Goal: Task Accomplishment & Management: Manage account settings

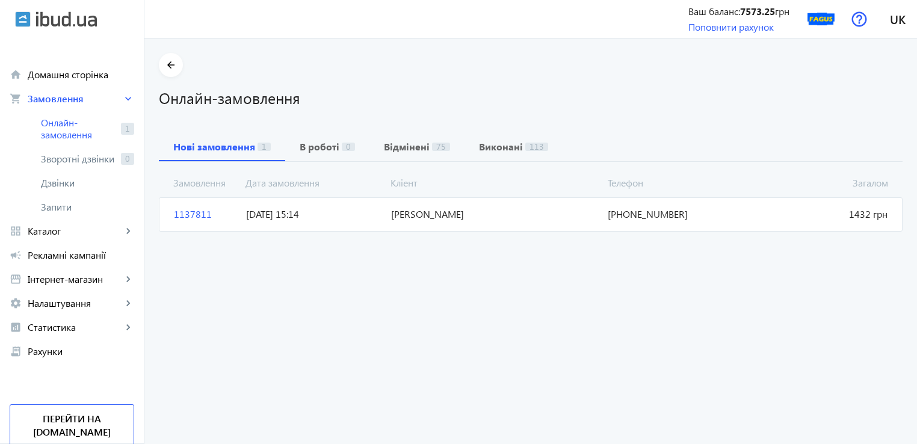
click at [161, 224] on mat-card "1137811 Налчаджи Андрей Загалом 1432 грн 11.10.2025 15:14 +38(096)240-08-81" at bounding box center [530, 214] width 743 height 34
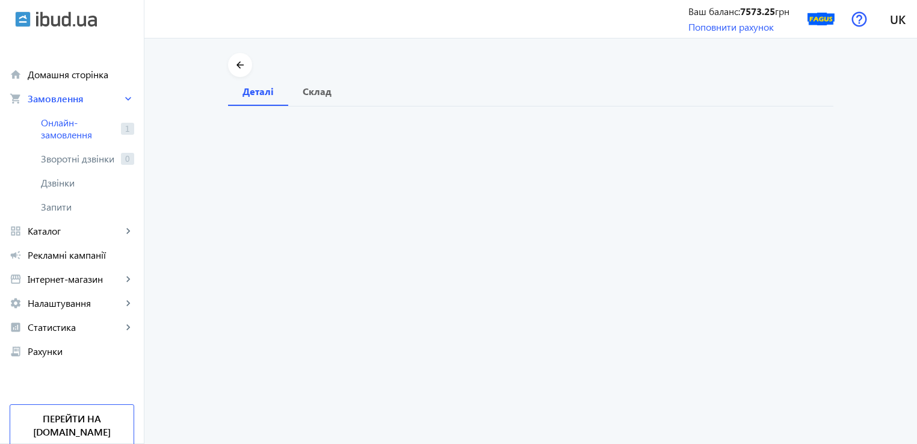
click at [178, 217] on order "arrow_back Деталі Склад" at bounding box center [530, 240] width 772 height 405
click at [312, 97] on span "Склад" at bounding box center [317, 91] width 29 height 29
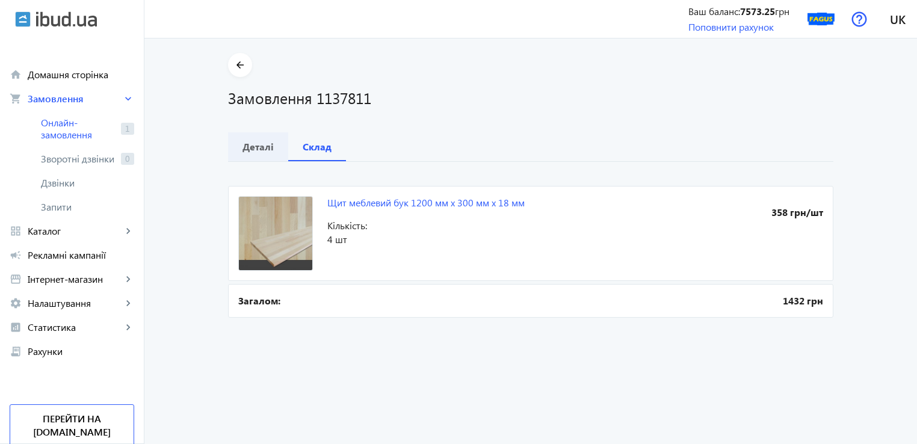
click at [248, 145] on b "Деталі" at bounding box center [257, 147] width 31 height 10
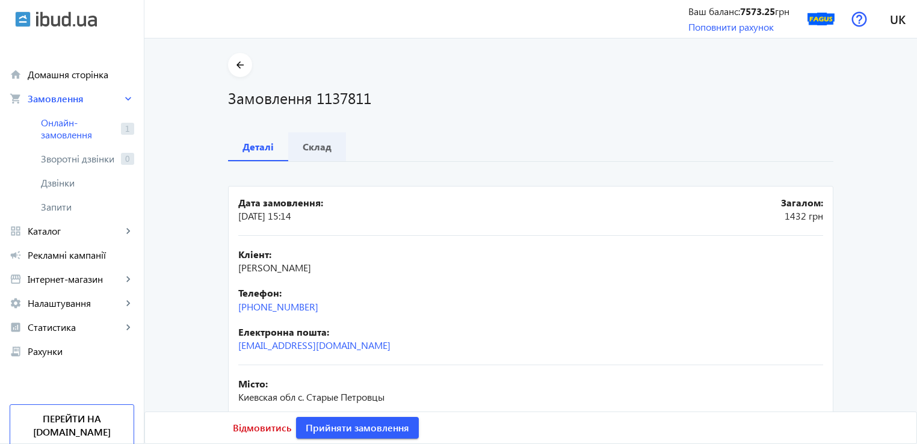
click at [303, 151] on b "Склад" at bounding box center [317, 147] width 29 height 10
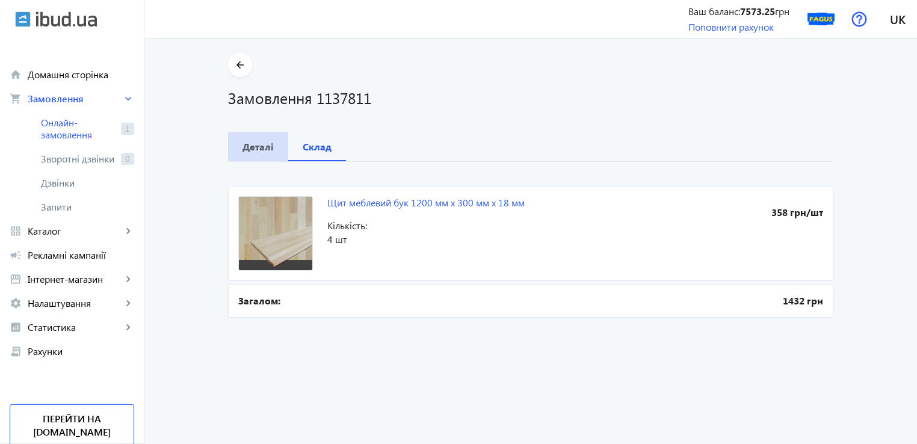
click at [248, 146] on b "Деталі" at bounding box center [257, 147] width 31 height 10
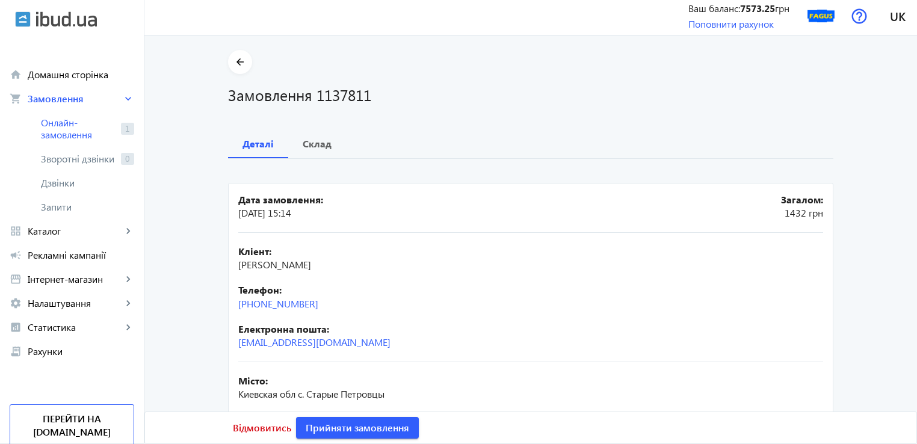
scroll to position [60, 0]
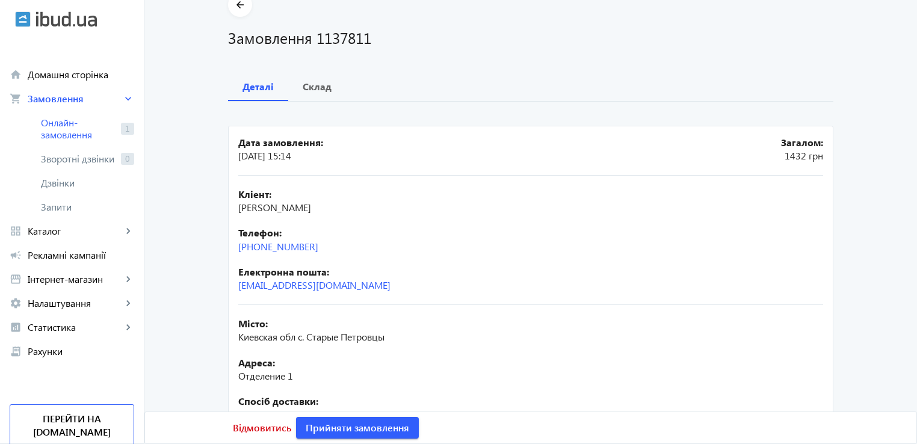
drag, startPoint x: 332, startPoint y: 244, endPoint x: 235, endPoint y: 256, distance: 98.2
click at [238, 256] on div "Кліент: Налчаджи Андрей Телефон: +38(096)240-08-81 Електронна пошта: a.i.nal4ad…" at bounding box center [530, 240] width 585 height 129
copy link "+38(096)240-08-81"
drag, startPoint x: 277, startPoint y: 210, endPoint x: 221, endPoint y: 206, distance: 56.1
click at [221, 206] on div "arrow_back Замовлення 1137811 Деталі Склад Дата замовлення: 11.10.2025 15:14 За…" at bounding box center [531, 274] width 634 height 563
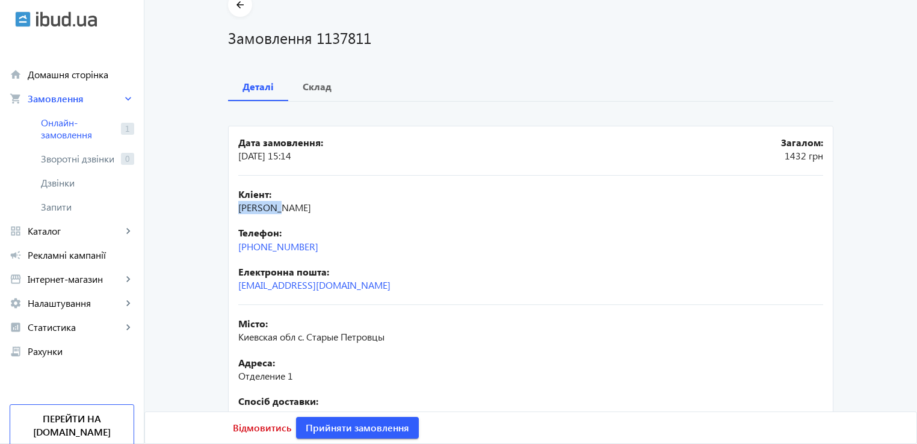
copy span "Налчаджи"
drag, startPoint x: 324, startPoint y: 235, endPoint x: 283, endPoint y: 217, distance: 44.5
click at [319, 232] on b "Телефон:" at bounding box center [530, 232] width 585 height 13
drag, startPoint x: 283, startPoint y: 207, endPoint x: 320, endPoint y: 210, distance: 36.8
click at [320, 209] on div "Кліент: Налчаджи Андрей" at bounding box center [530, 201] width 585 height 27
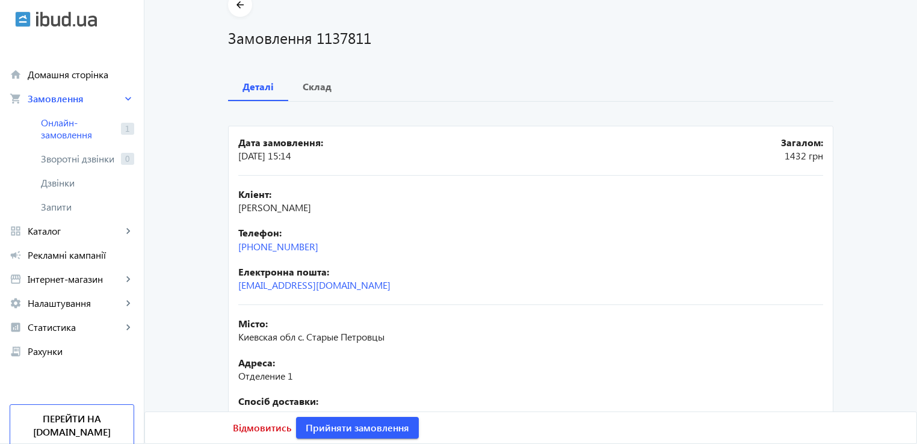
copy span "Андрей"
drag, startPoint x: 371, startPoint y: 291, endPoint x: 228, endPoint y: 301, distance: 143.0
click at [228, 301] on mat-card "Дата замовлення: 11.10.2025 15:14 Загалом: 1432 грн Кліент: Налчаджи Андрей Тел…" at bounding box center [530, 339] width 605 height 427
copy link "a.i.nal4adgy@gmail.com"
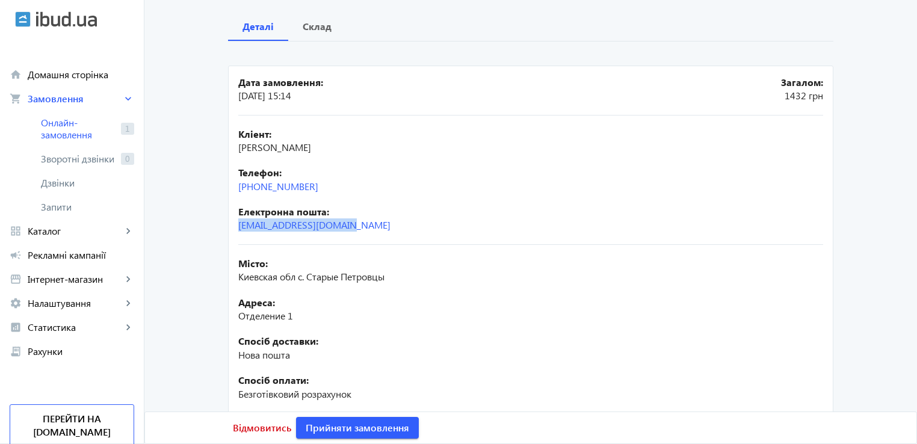
scroll to position [0, 0]
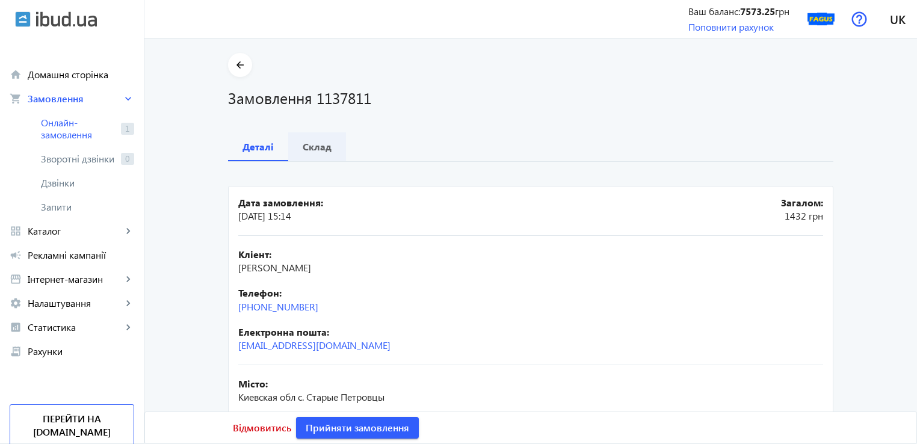
click at [311, 144] on b "Склад" at bounding box center [317, 147] width 29 height 10
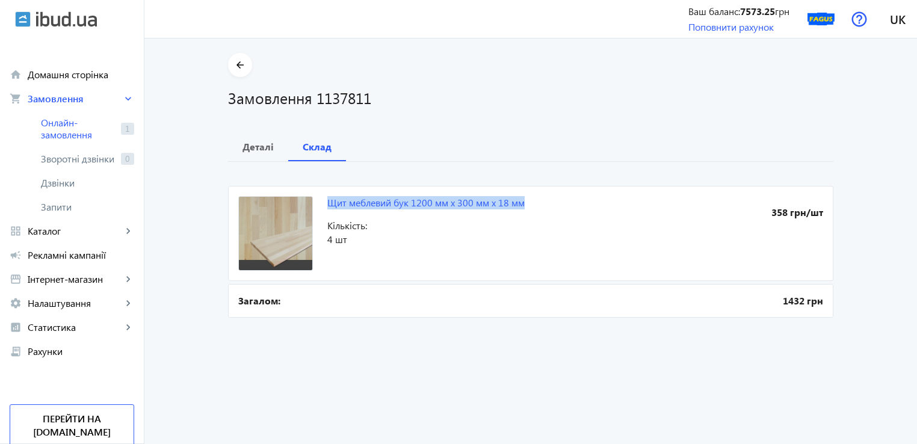
drag, startPoint x: 320, startPoint y: 208, endPoint x: 524, endPoint y: 203, distance: 204.5
click at [522, 203] on mat-card "Щит меблевий бук 1200 мм х 300 мм х 18 мм 358 грн/шт Кількість: 4 шт" at bounding box center [530, 233] width 605 height 95
copy link "Щит меблевий бук 1200 мм х 300 мм х 18 мм"
click at [260, 138] on span "Деталі" at bounding box center [257, 146] width 31 height 29
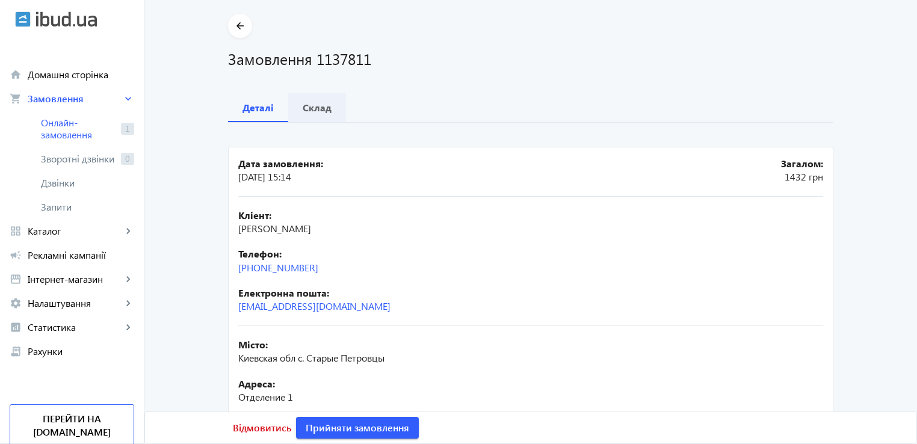
scroll to position [60, 0]
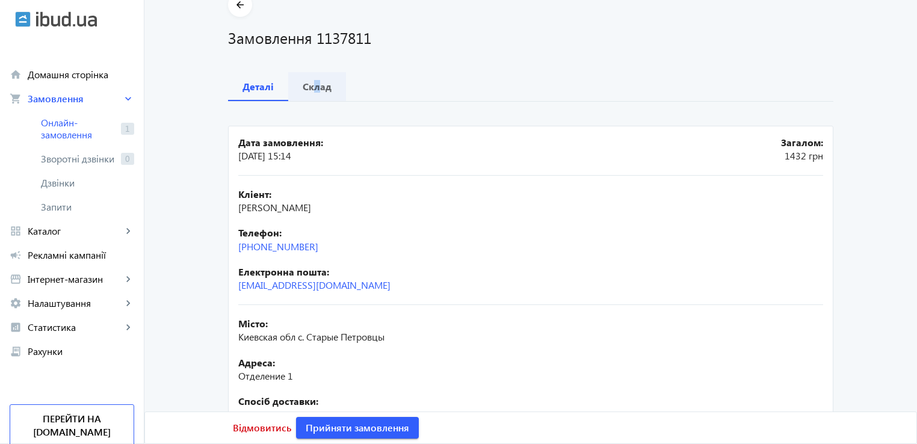
click at [313, 82] on b "Склад" at bounding box center [317, 87] width 29 height 10
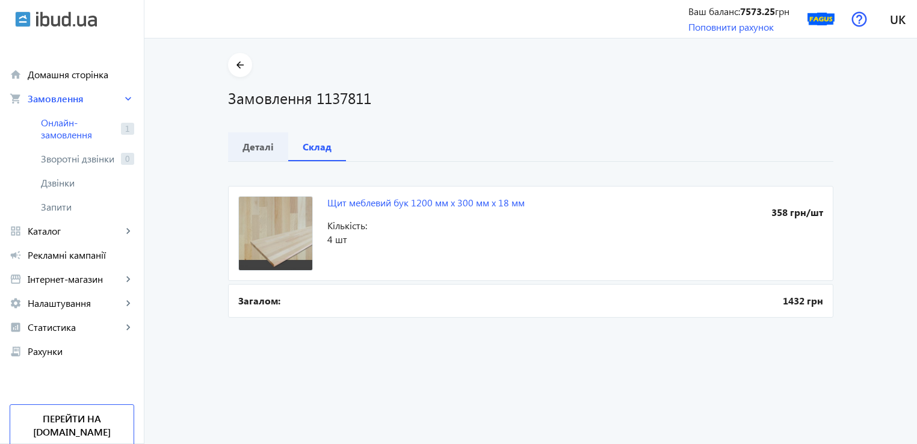
click at [259, 157] on span "Деталі" at bounding box center [257, 146] width 31 height 29
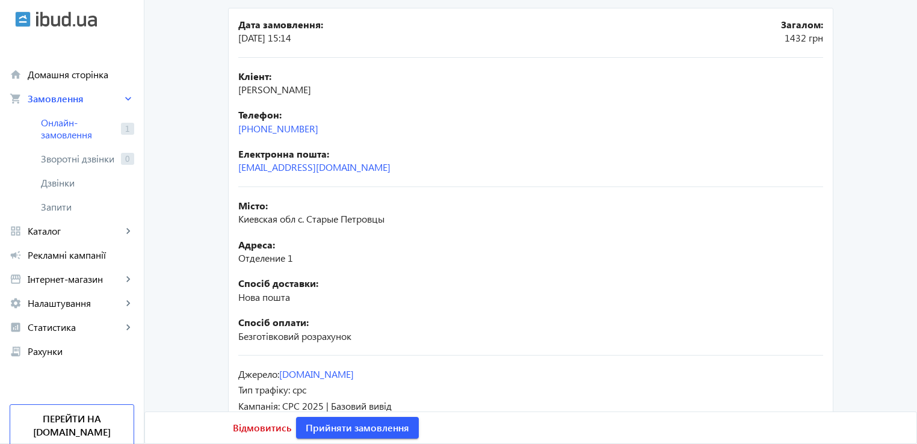
scroll to position [212, 0]
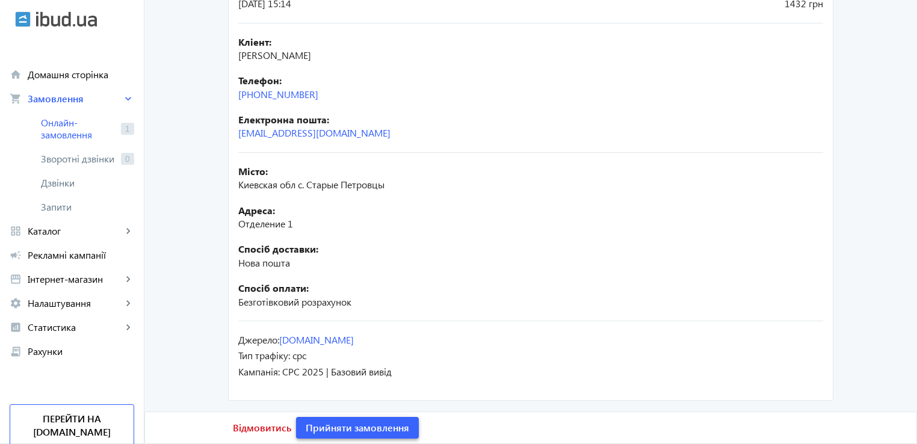
click at [338, 427] on span "Прийняти замовлення" at bounding box center [357, 427] width 103 height 13
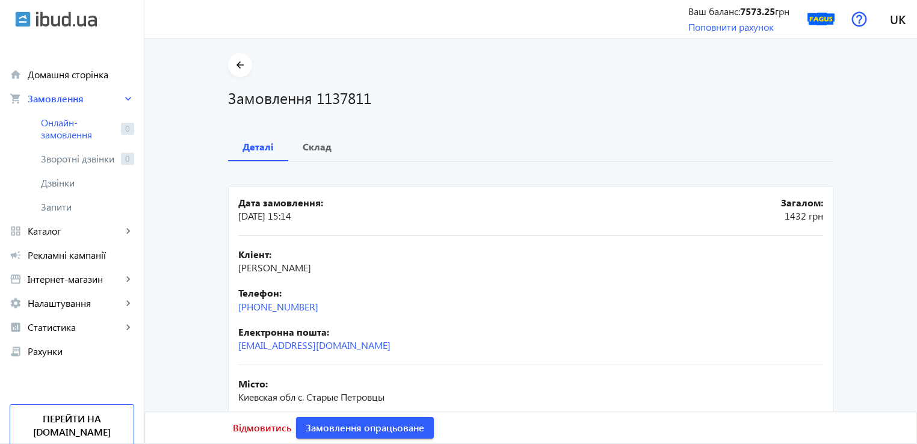
scroll to position [0, 0]
click at [310, 156] on span "Склад" at bounding box center [317, 146] width 29 height 29
